Goal: Information Seeking & Learning: Stay updated

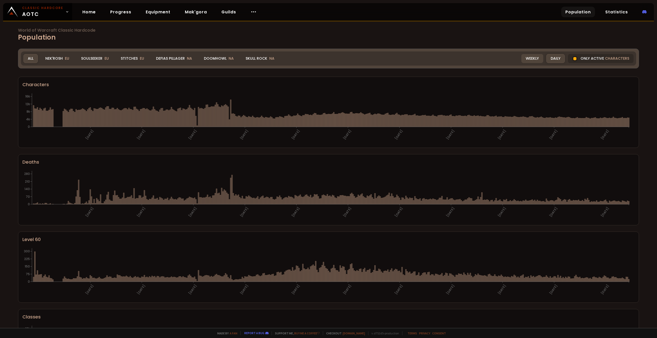
click at [523, 60] on div "Weekly" at bounding box center [532, 58] width 22 height 9
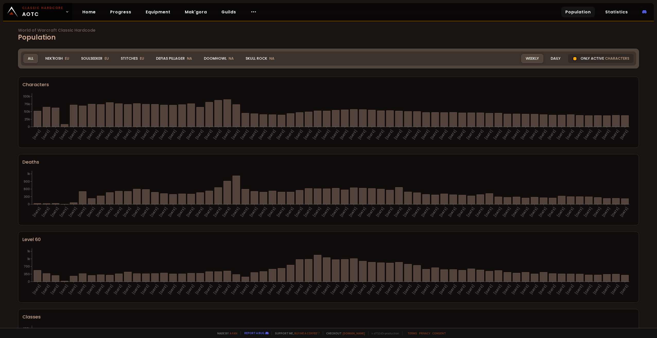
click at [553, 59] on div "Daily" at bounding box center [555, 58] width 19 height 9
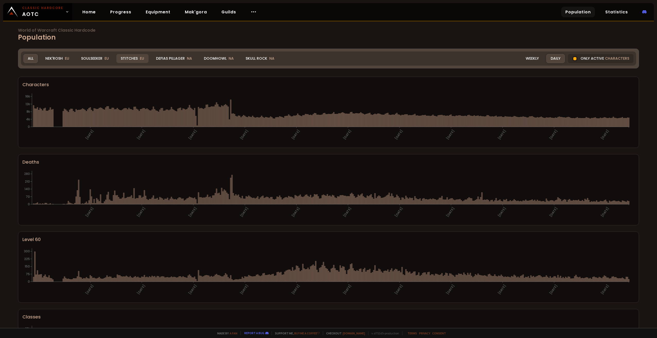
click at [133, 59] on div "Stitches EU" at bounding box center [132, 58] width 32 height 9
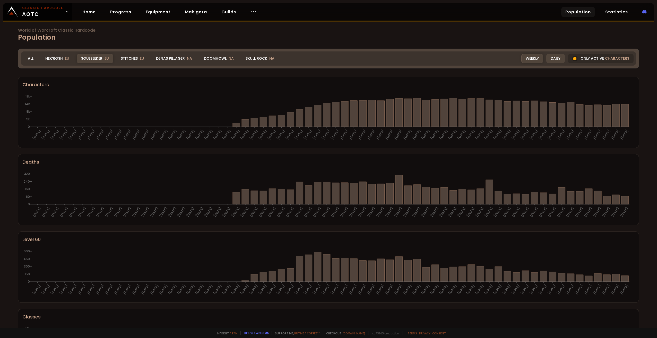
click at [554, 59] on div "Daily" at bounding box center [555, 58] width 19 height 9
